Goal: Find specific page/section: Find specific page/section

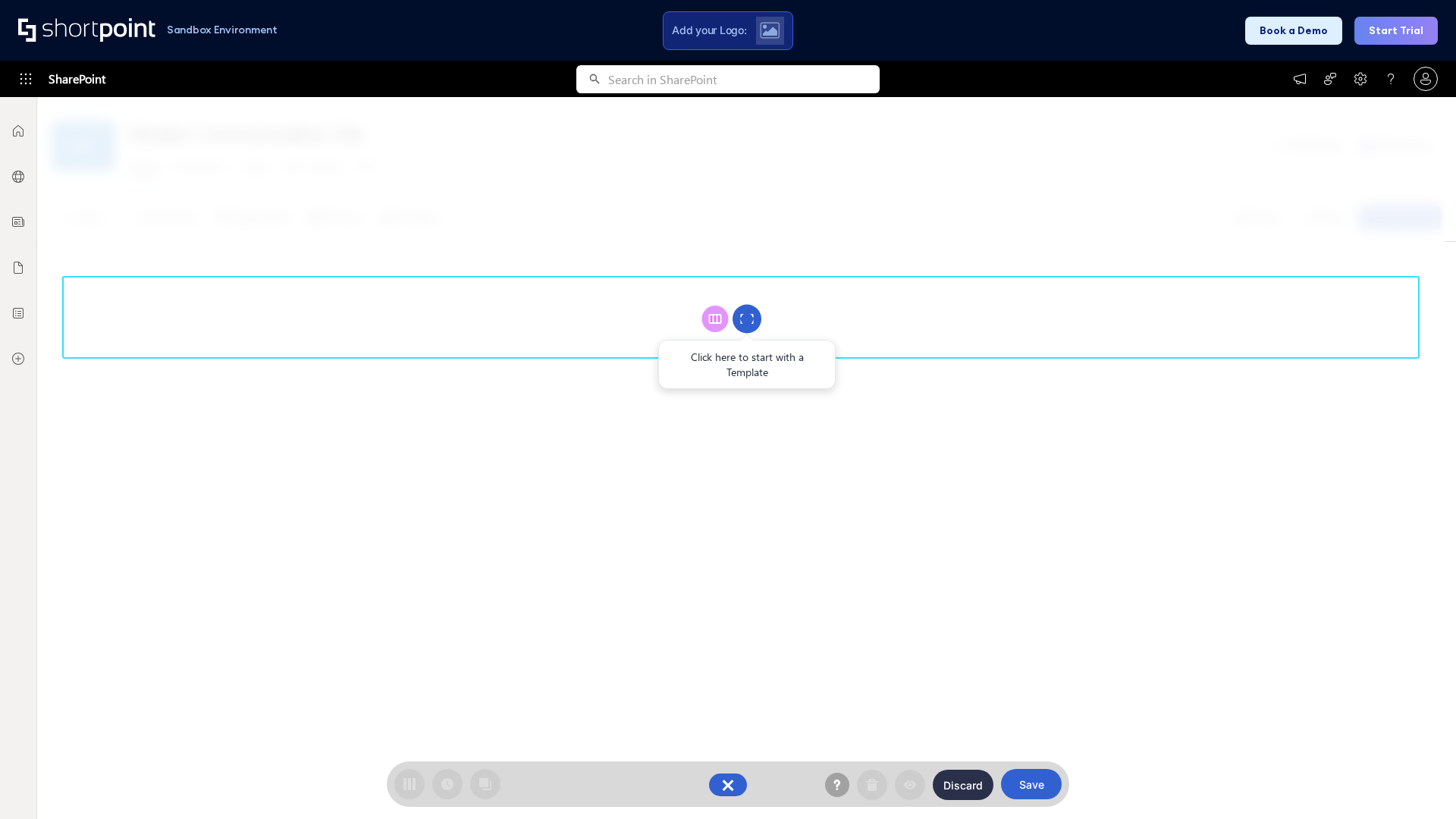
click at [747, 319] on circle at bounding box center [747, 319] width 29 height 29
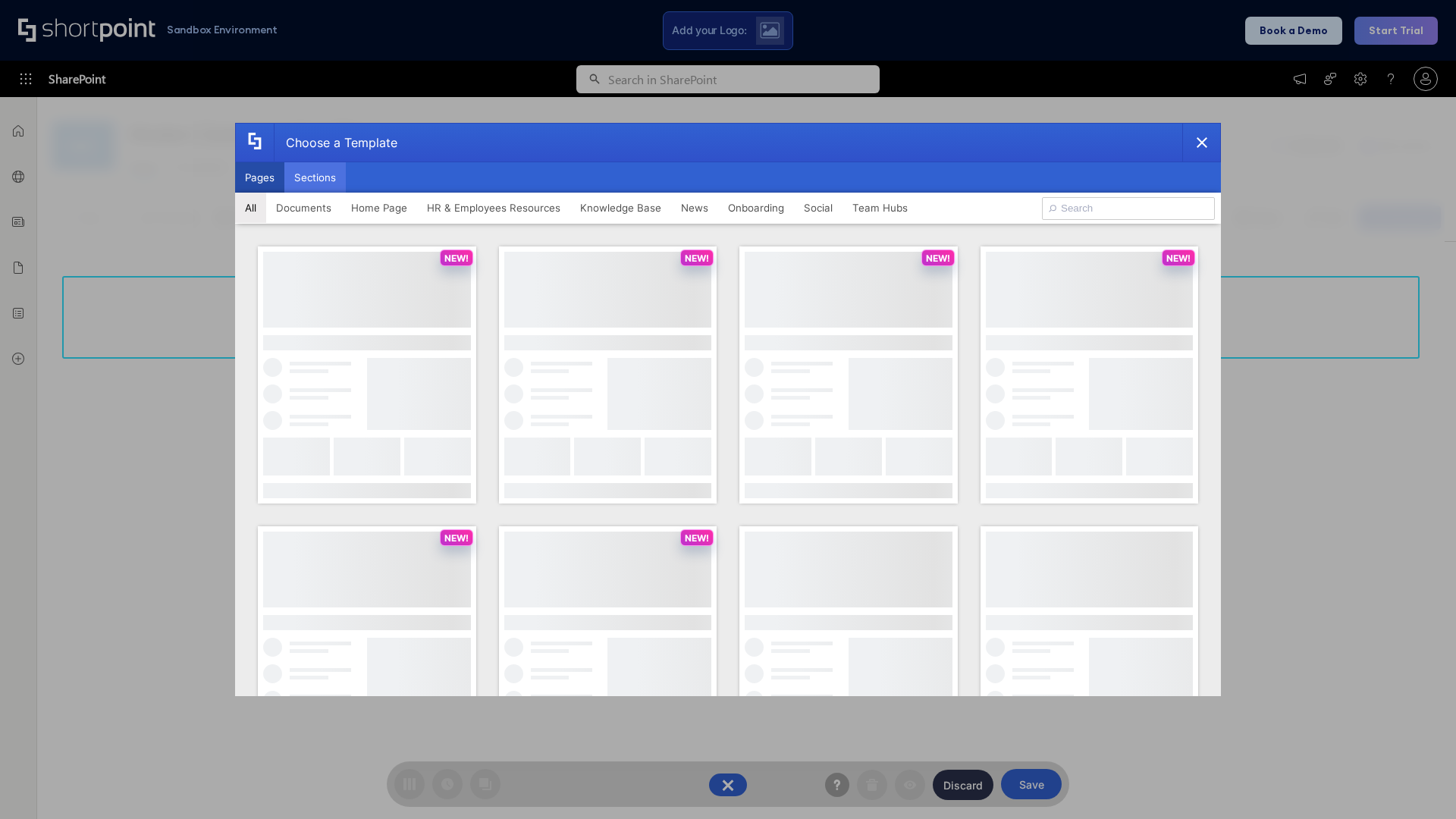
click at [315, 178] on button "Sections" at bounding box center [315, 178] width 61 height 30
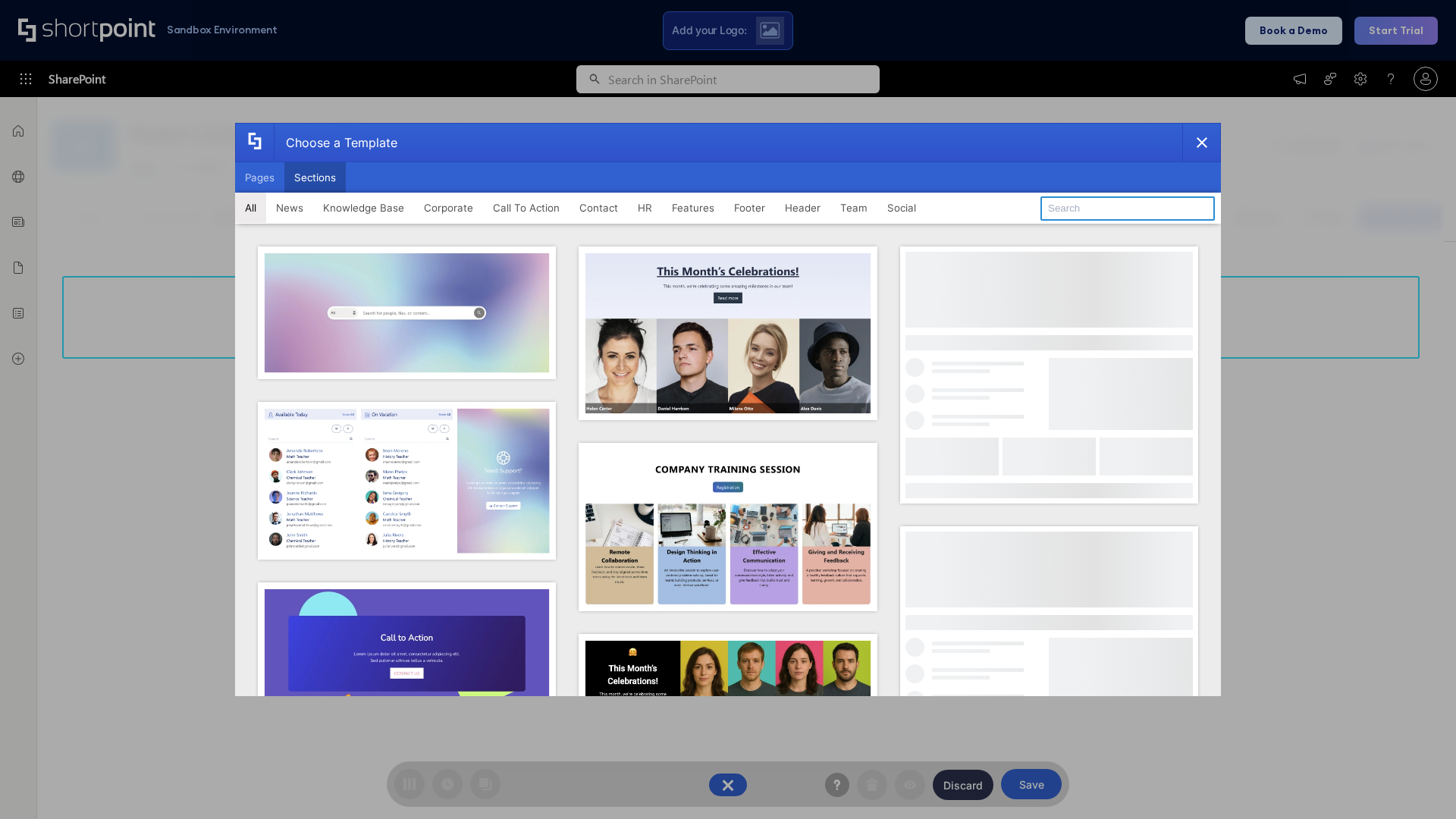
type input "Healthcare Team"
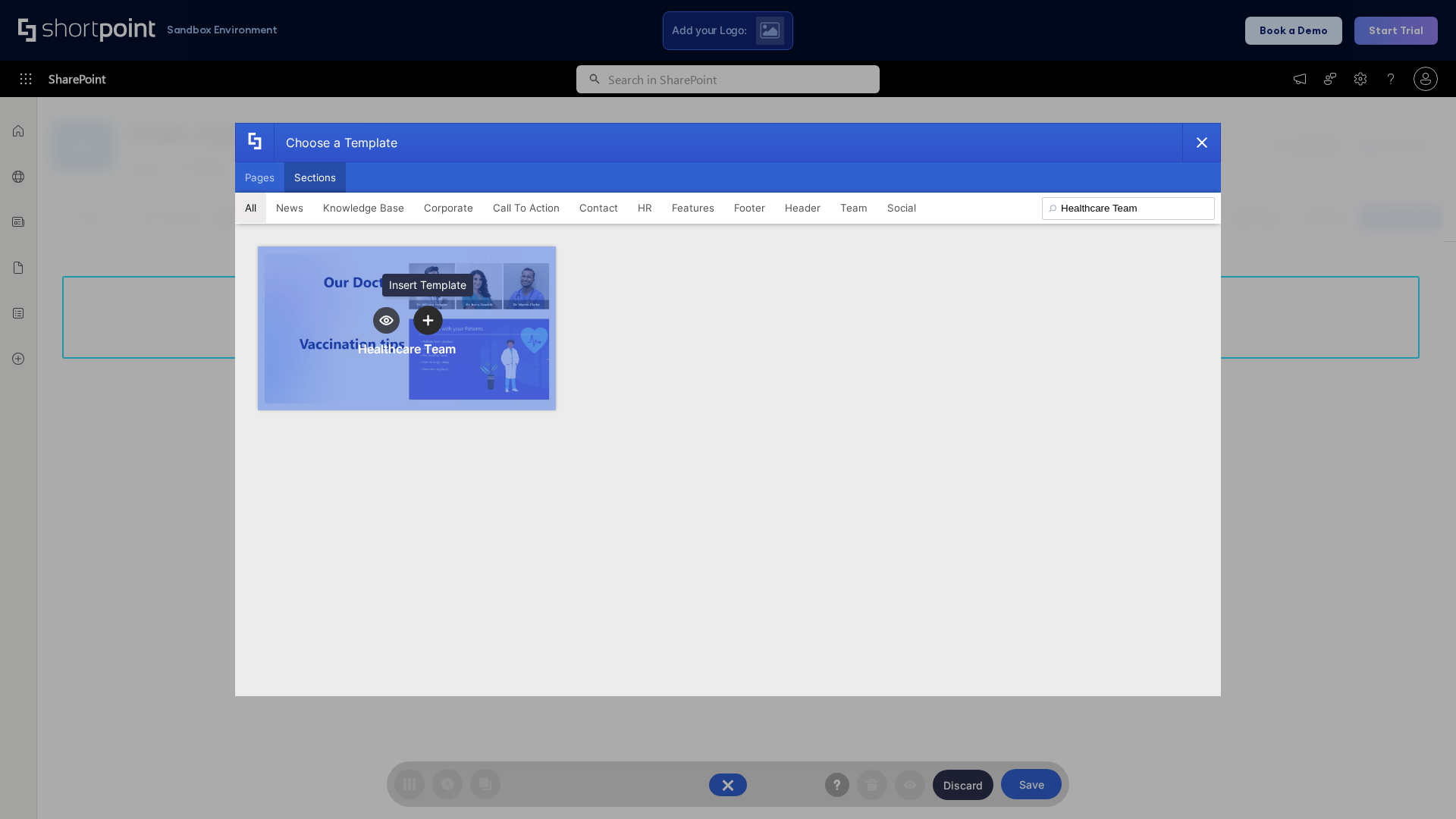
click at [428, 320] on icon "template selector" at bounding box center [427, 320] width 10 height 10
